Goal: Transaction & Acquisition: Purchase product/service

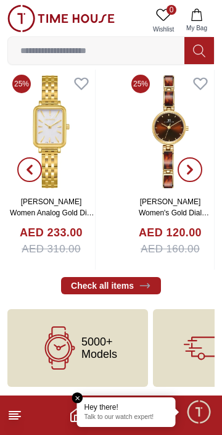
scroll to position [2585, 0]
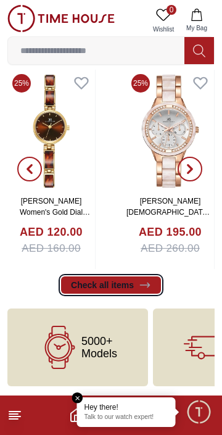
click at [125, 284] on link "Check all items" at bounding box center [111, 284] width 100 height 17
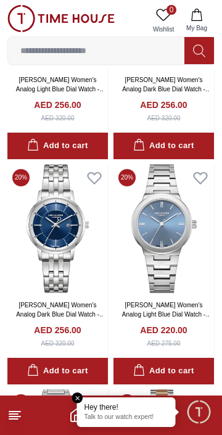
scroll to position [1896, 0]
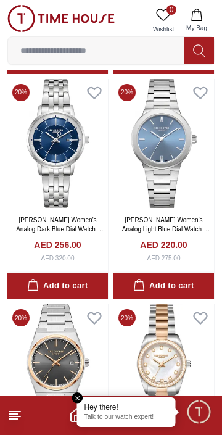
scroll to position [1847, 0]
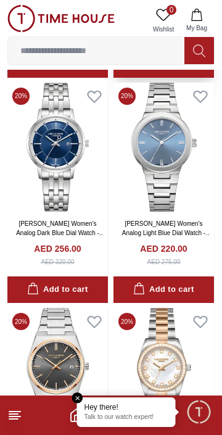
click at [137, 71] on div "Add to cart" at bounding box center [163, 64] width 60 height 14
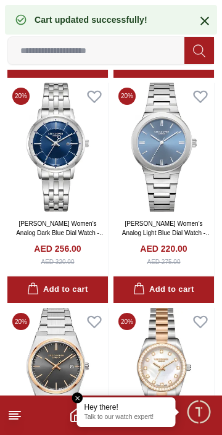
click at [149, 52] on input at bounding box center [96, 50] width 176 height 25
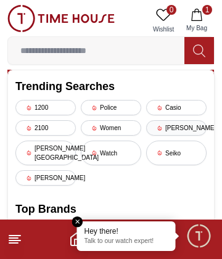
click at [188, 131] on div "[PERSON_NAME]" at bounding box center [176, 127] width 60 height 15
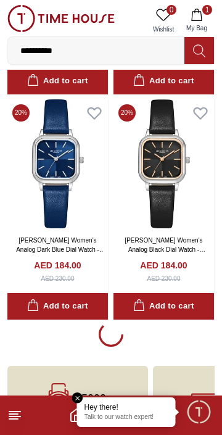
scroll to position [6622, 0]
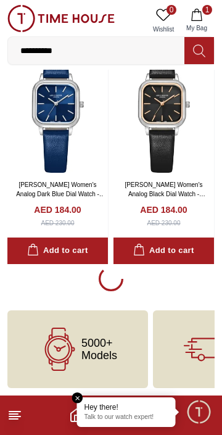
scroll to position [6622, 0]
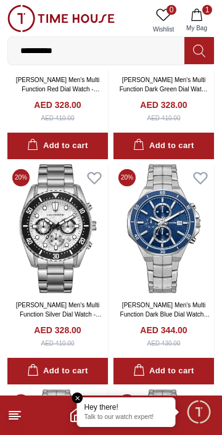
scroll to position [10336, 0]
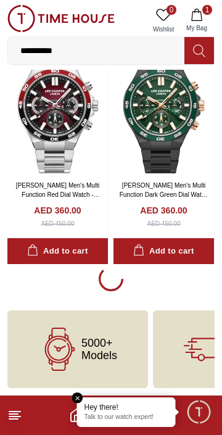
scroll to position [11130, 0]
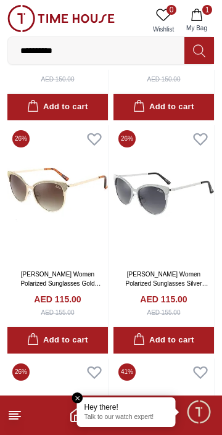
scroll to position [15408, 0]
